Goal: Information Seeking & Learning: Learn about a topic

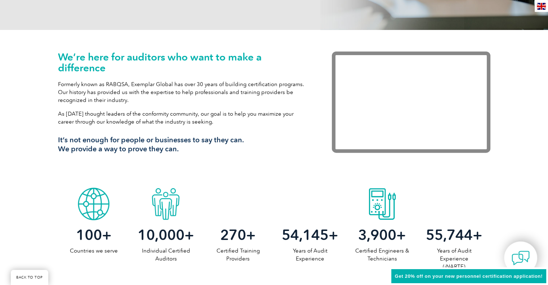
scroll to position [324, 0]
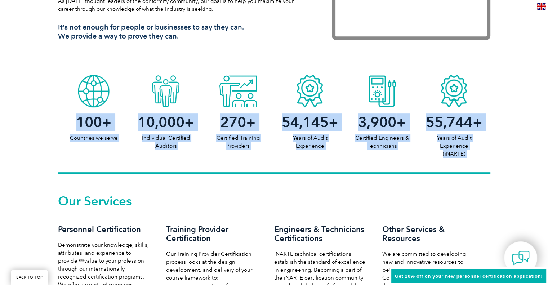
drag, startPoint x: 87, startPoint y: 81, endPoint x: 170, endPoint y: 187, distance: 134.9
click at [170, 187] on div "Our Services Personnel Certification Demonstrate your knowledge, skills, attrib…" at bounding box center [274, 181] width 432 height 14
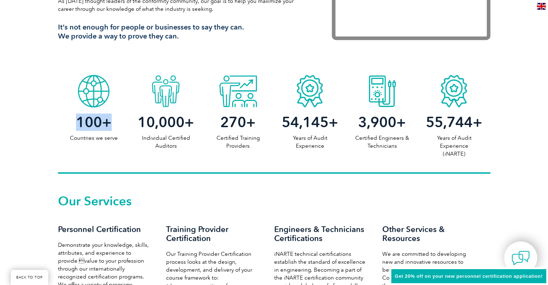
drag, startPoint x: 108, startPoint y: 121, endPoint x: 72, endPoint y: 117, distance: 35.4
click at [72, 117] on h2 "100 +" at bounding box center [94, 122] width 72 height 12
click at [102, 144] on div "100 + Countries we serve 10,000 + Individual Certified Auditors 270 + Certified…" at bounding box center [274, 122] width 432 height 102
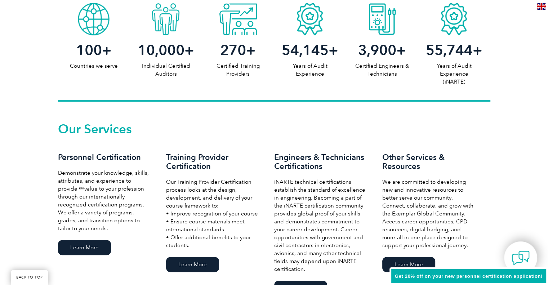
scroll to position [432, 0]
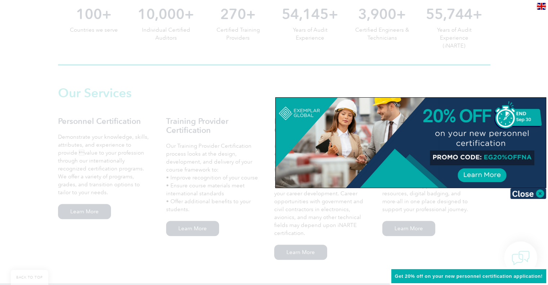
click at [440, 74] on div at bounding box center [274, 142] width 548 height 285
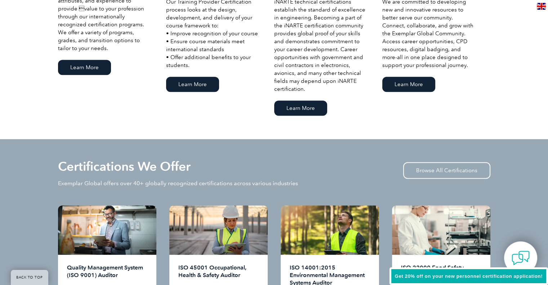
scroll to position [612, 0]
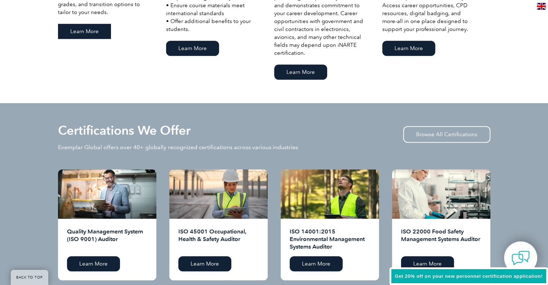
click at [86, 34] on link "Learn More" at bounding box center [84, 31] width 53 height 15
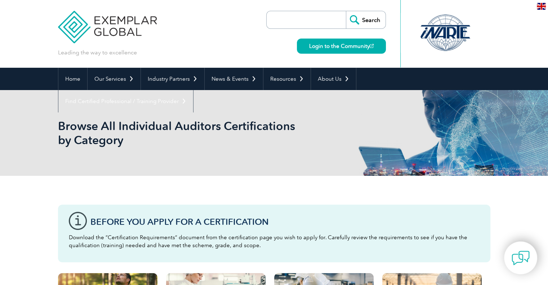
scroll to position [72, 0]
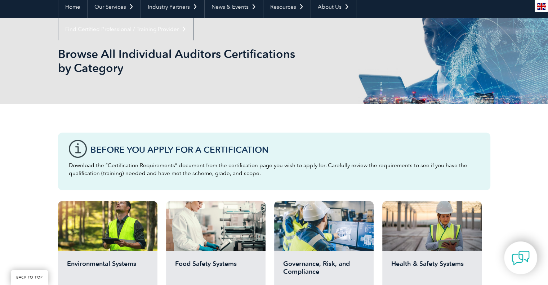
click at [76, 145] on div "Before You Apply For a Certification Download the “Certification Requirements” …" at bounding box center [274, 162] width 432 height 58
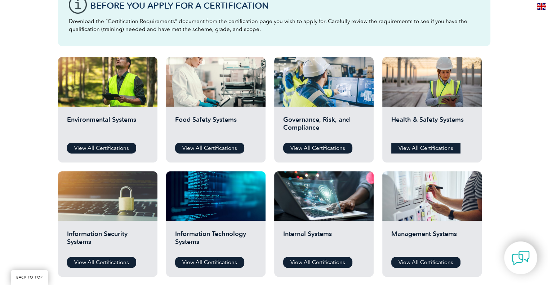
click at [438, 151] on link "View All Certifications" at bounding box center [425, 148] width 69 height 11
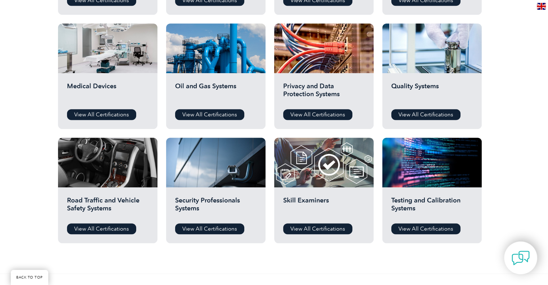
scroll to position [504, 0]
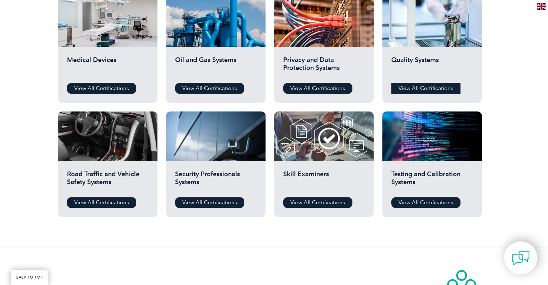
click at [434, 90] on link "View All Certifications" at bounding box center [425, 88] width 69 height 11
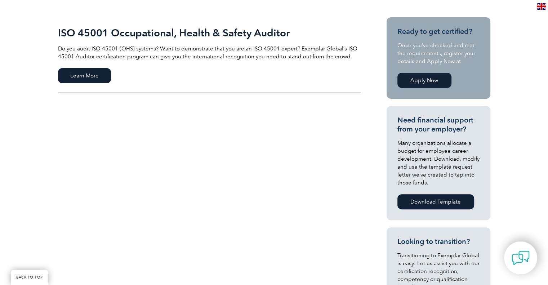
scroll to position [108, 0]
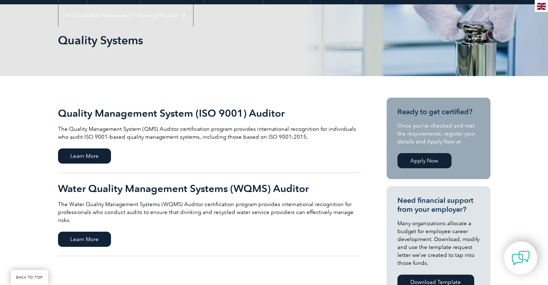
scroll to position [180, 0]
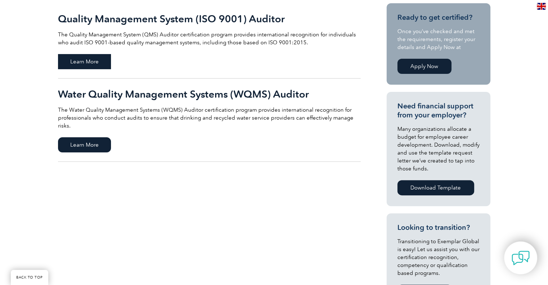
click at [93, 63] on span "Learn More" at bounding box center [84, 61] width 53 height 15
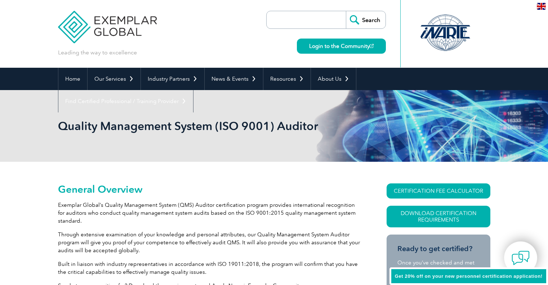
scroll to position [52, 0]
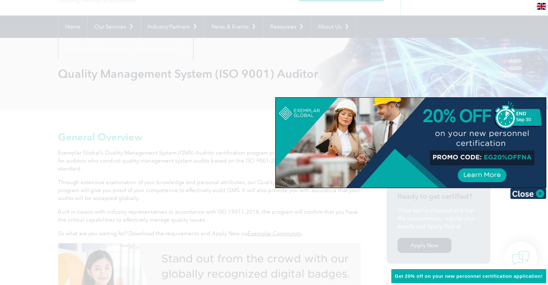
click at [192, 164] on div at bounding box center [274, 142] width 548 height 285
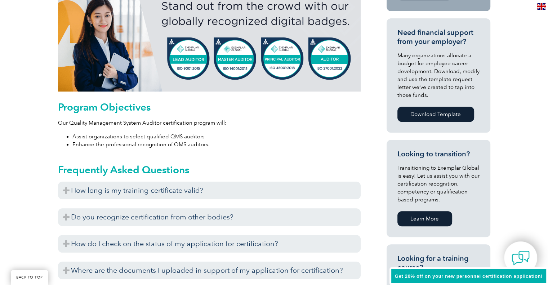
scroll to position [412, 0]
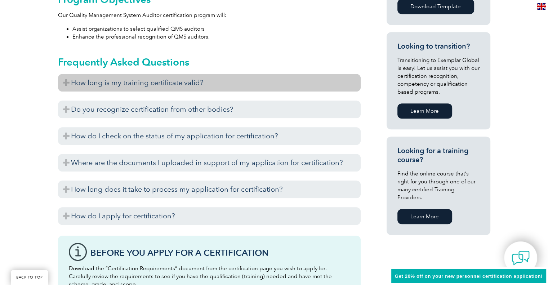
click at [131, 83] on h3 "How long is my training certificate valid?" at bounding box center [209, 83] width 302 height 18
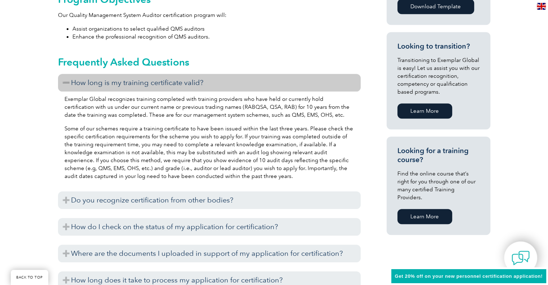
click at [130, 83] on h3 "How long is my training certificate valid?" at bounding box center [209, 83] width 302 height 18
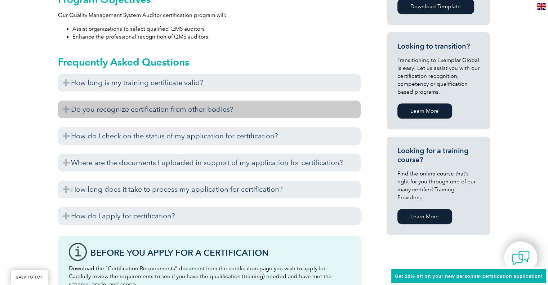
click at [134, 115] on h3 "Do you recognize certification from other bodies?" at bounding box center [209, 109] width 302 height 18
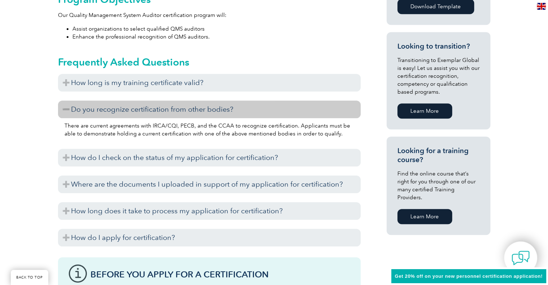
click at [132, 113] on h3 "Do you recognize certification from other bodies?" at bounding box center [209, 109] width 302 height 18
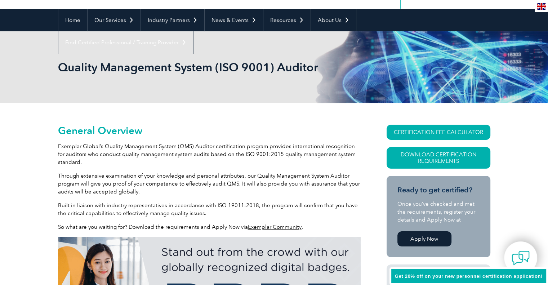
scroll to position [0, 0]
